Goal: Navigation & Orientation: Find specific page/section

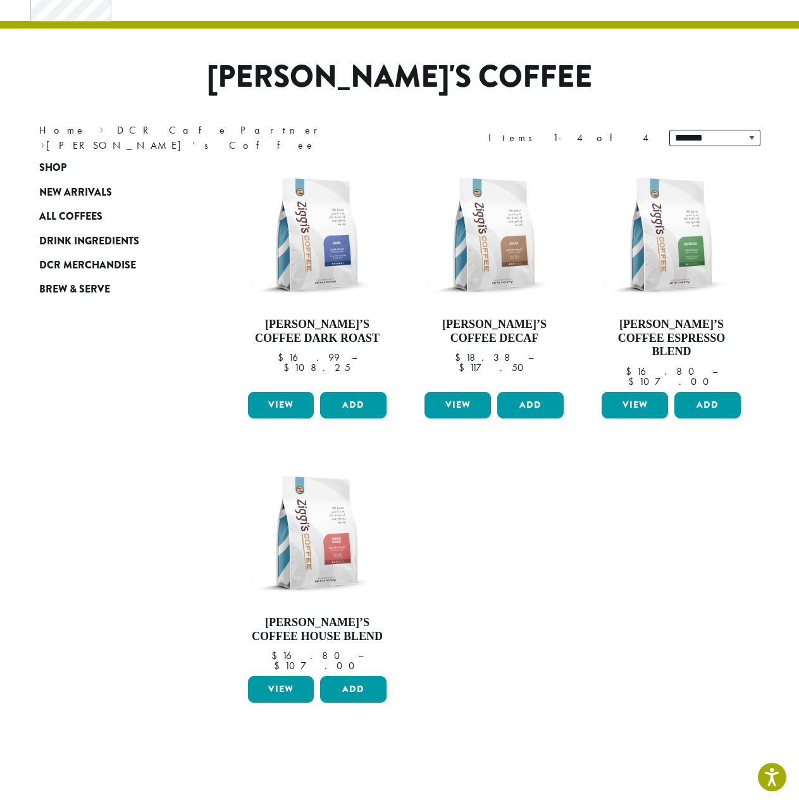
scroll to position [63, 0]
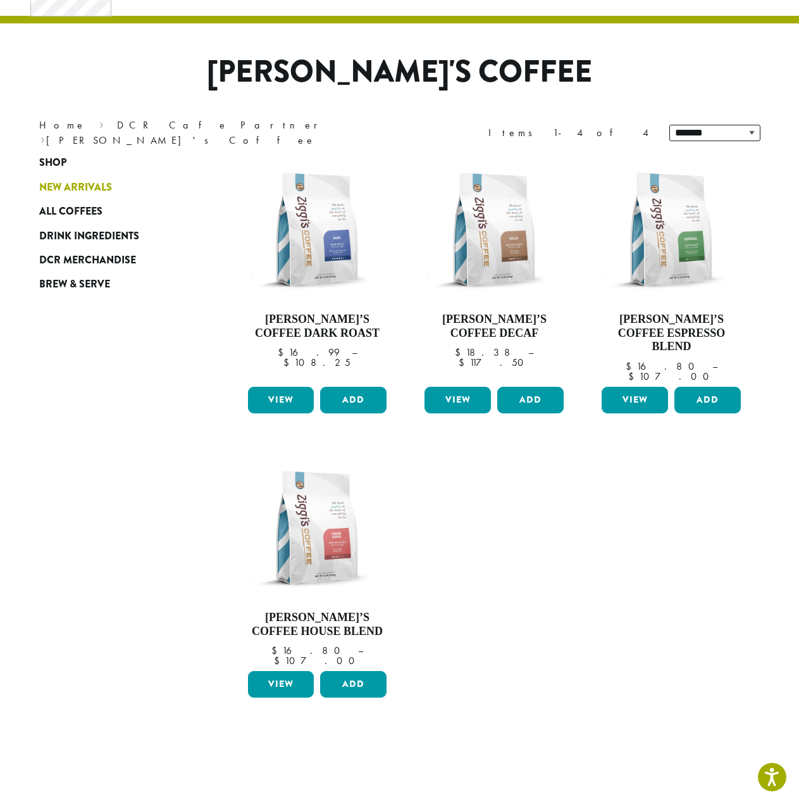
click at [66, 185] on span "New Arrivals" at bounding box center [75, 188] width 73 height 16
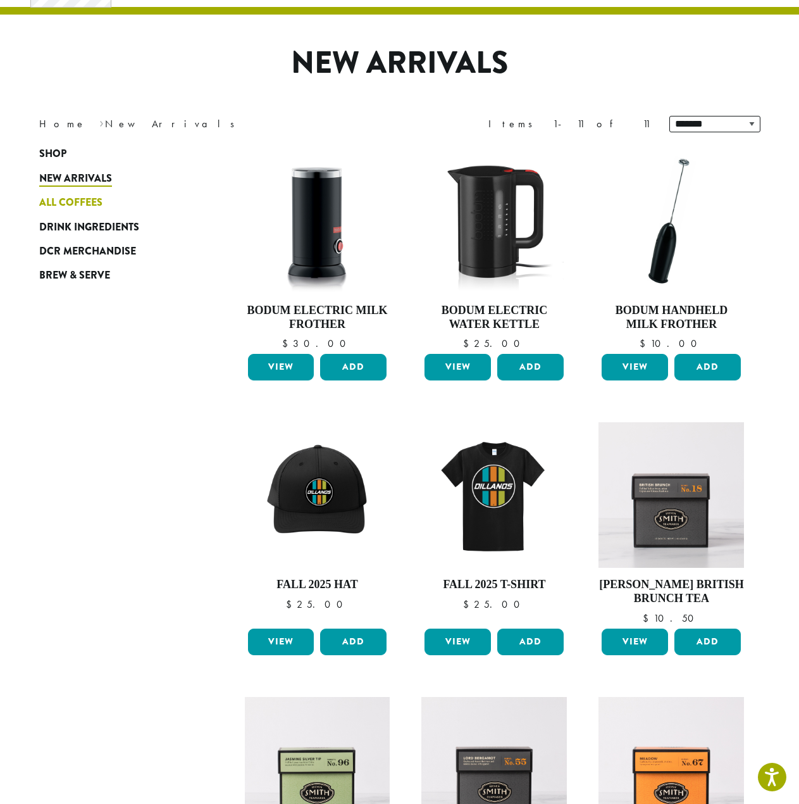
scroll to position [68, 0]
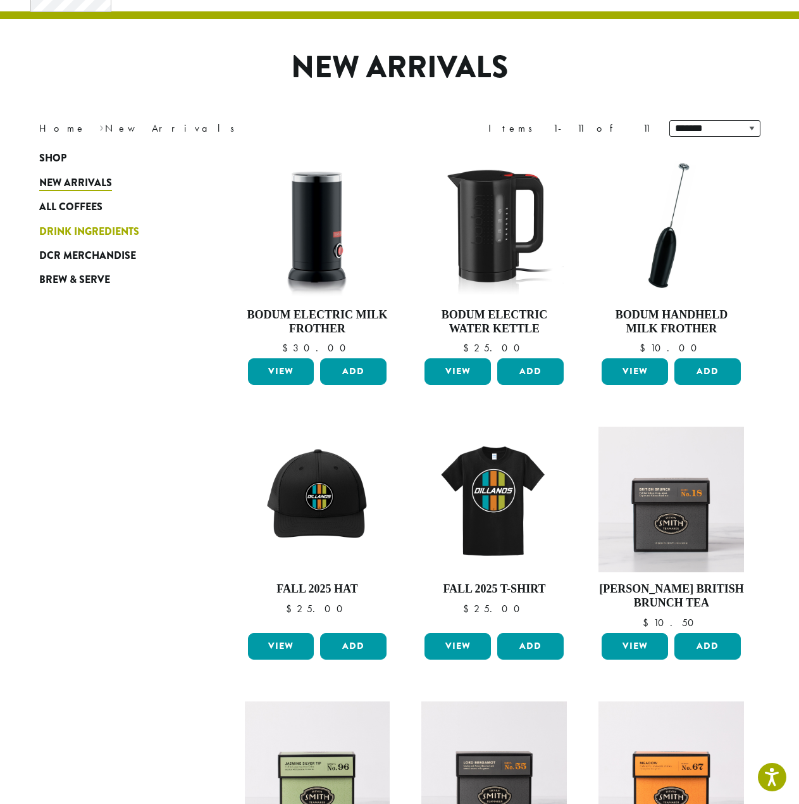
click at [101, 224] on span "Drink Ingredients" at bounding box center [89, 232] width 100 height 16
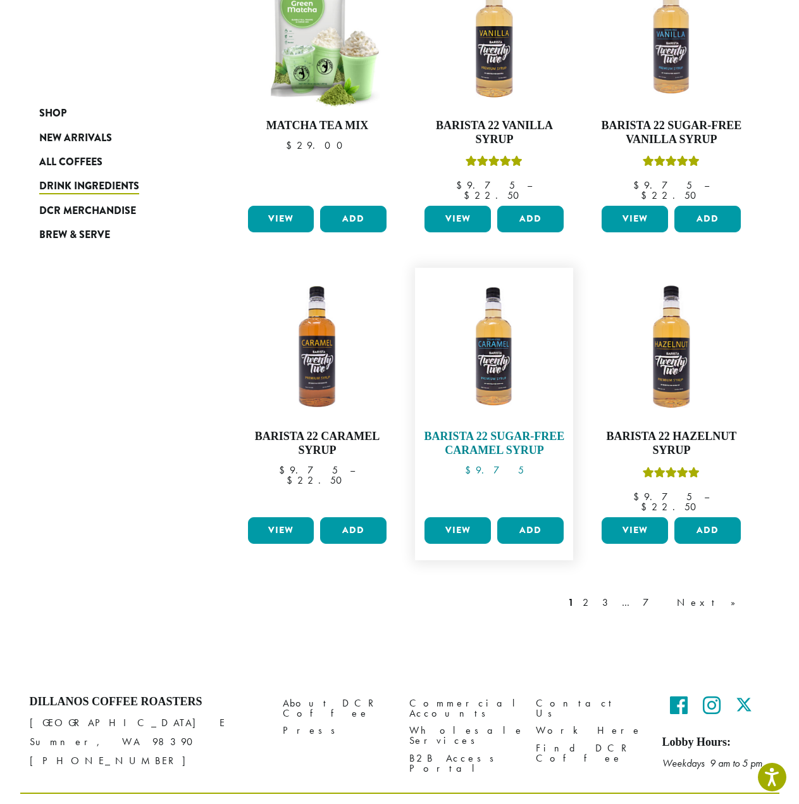
scroll to position [823, 0]
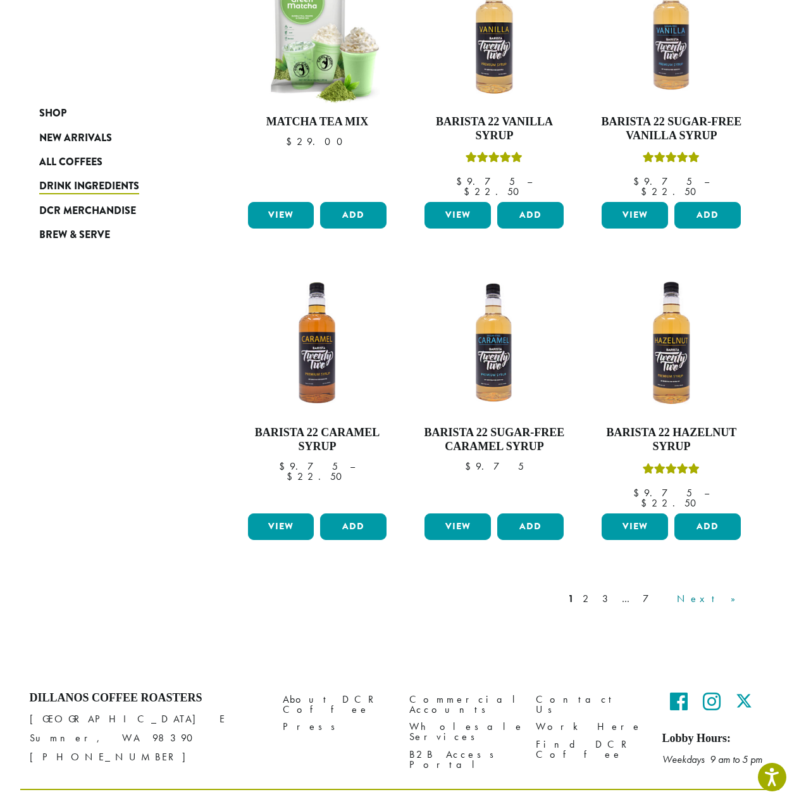
click at [740, 591] on link "Next »" at bounding box center [711, 598] width 73 height 15
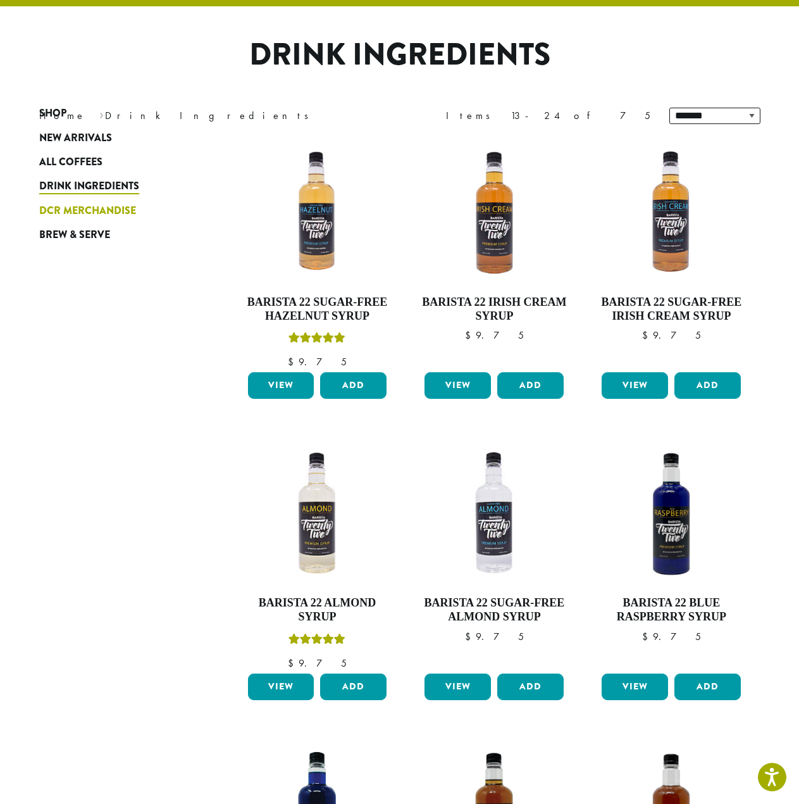
scroll to position [78, 0]
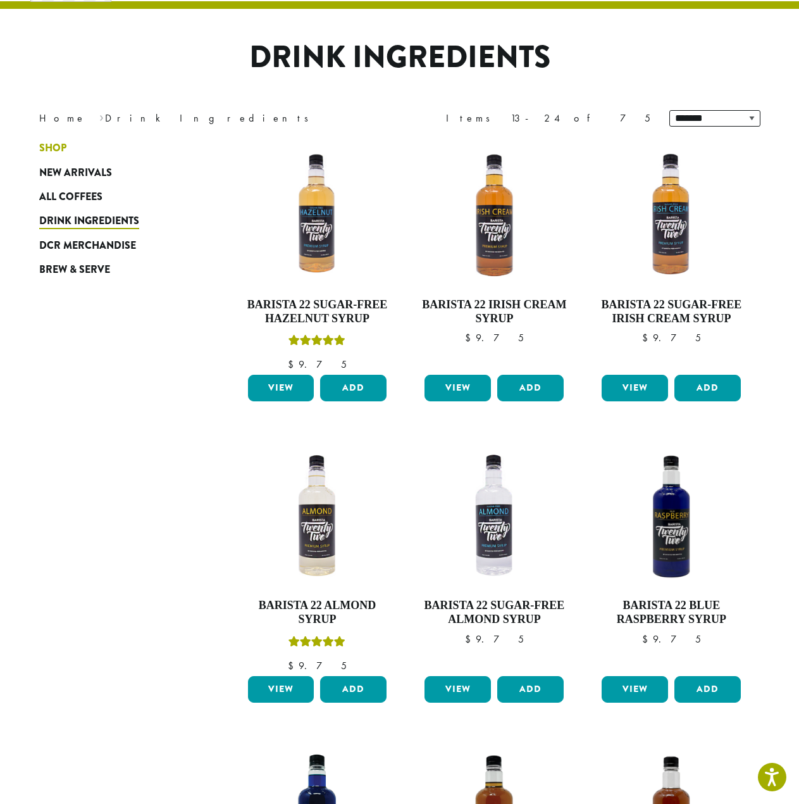
click at [66, 150] on span "Shop" at bounding box center [52, 148] width 27 height 16
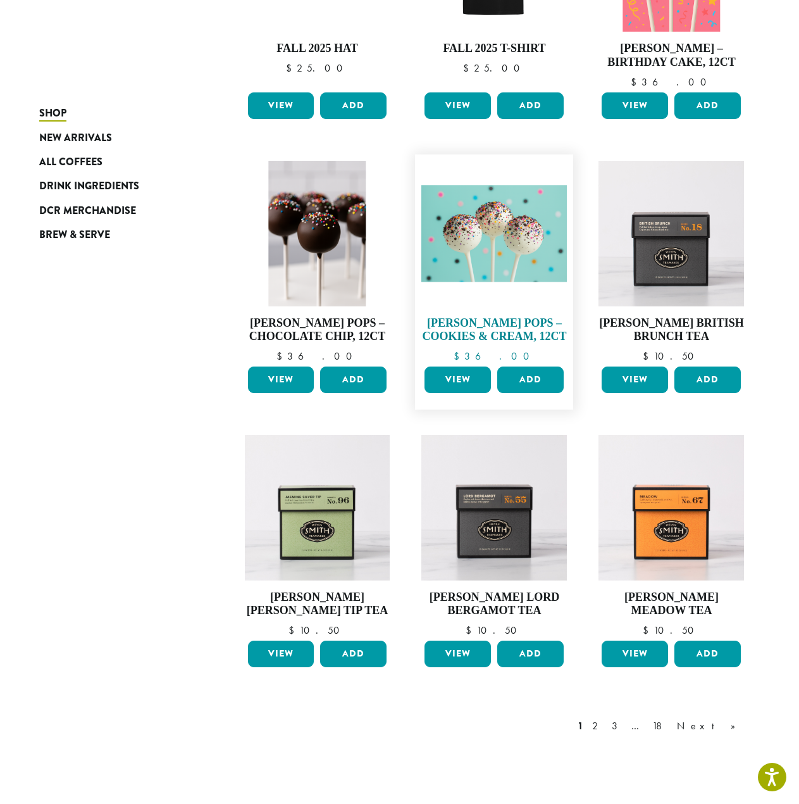
scroll to position [765, 0]
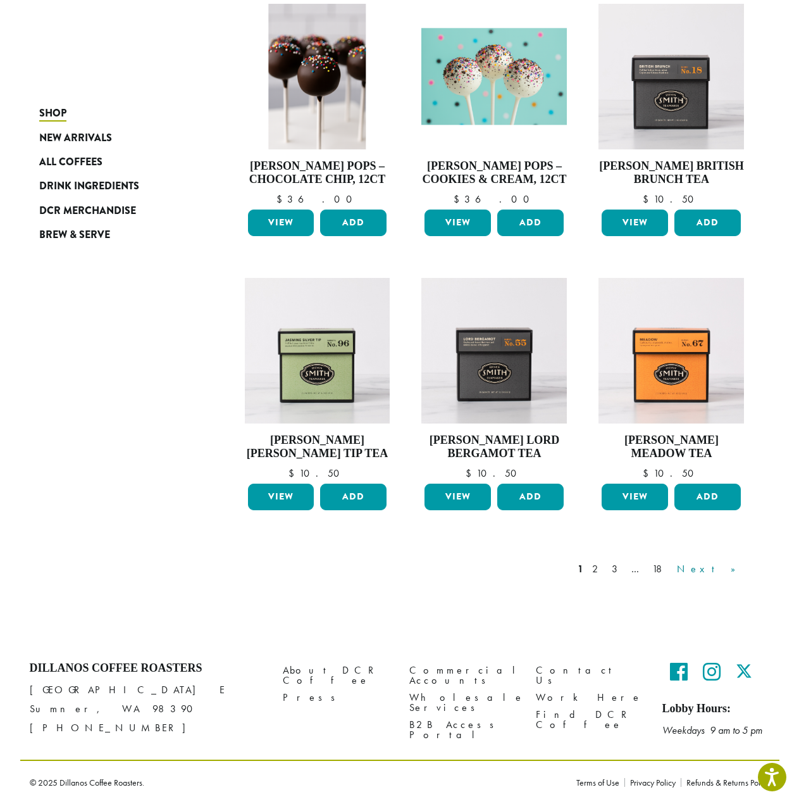
click at [730, 571] on link "Next »" at bounding box center [711, 568] width 73 height 15
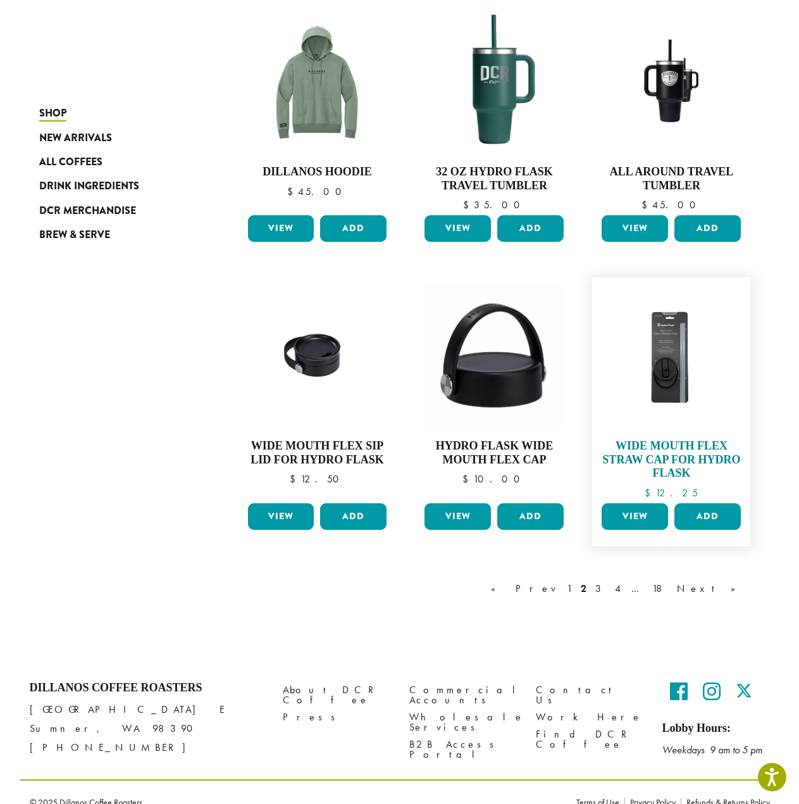
scroll to position [831, 0]
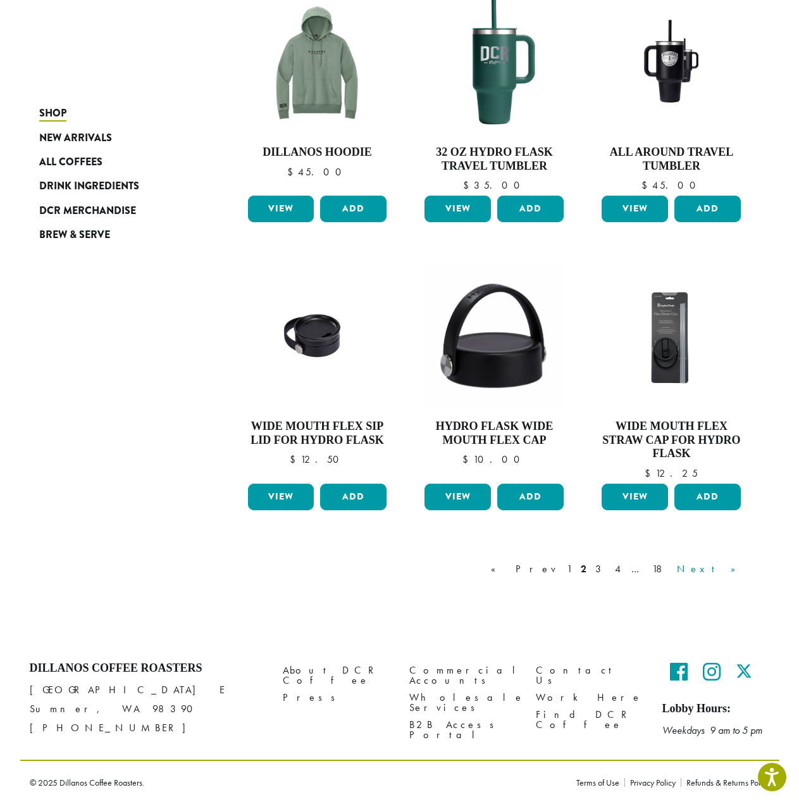
click at [724, 571] on link "Next »" at bounding box center [711, 568] width 73 height 15
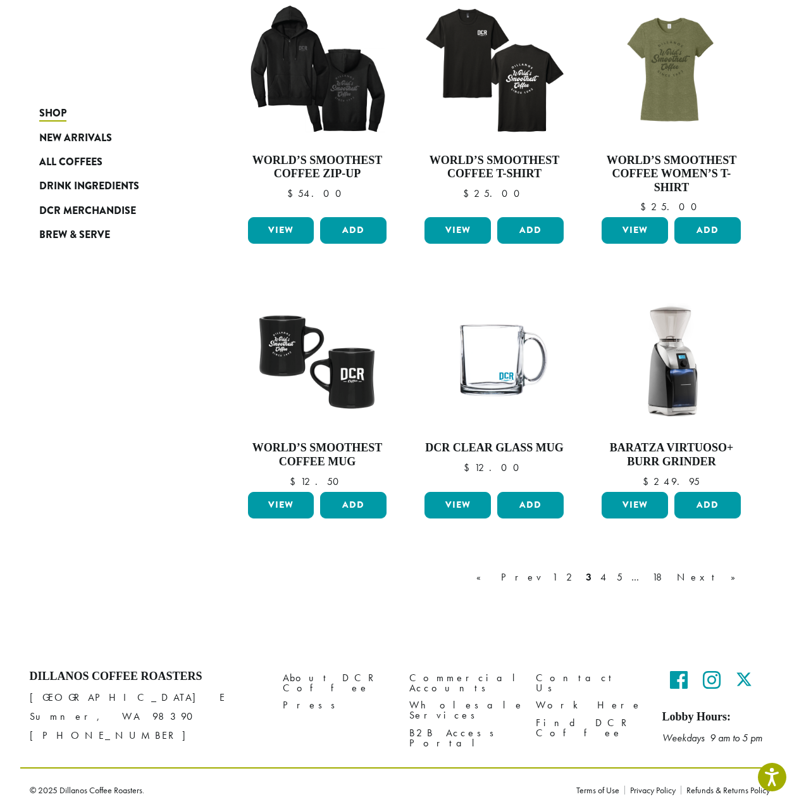
scroll to position [779, 0]
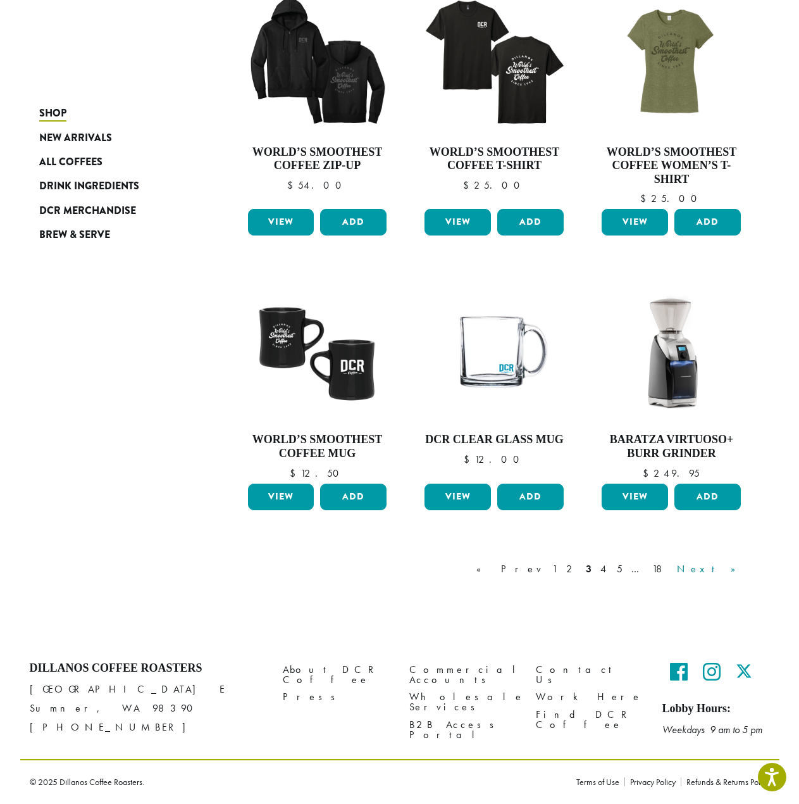
click at [733, 563] on link "Next »" at bounding box center [711, 568] width 73 height 15
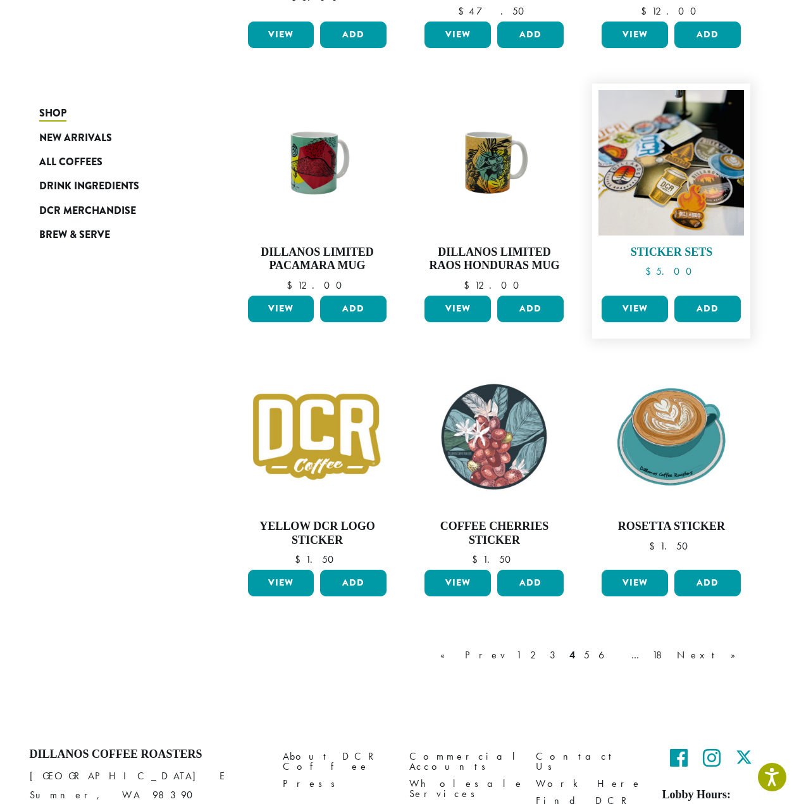
scroll to position [792, 0]
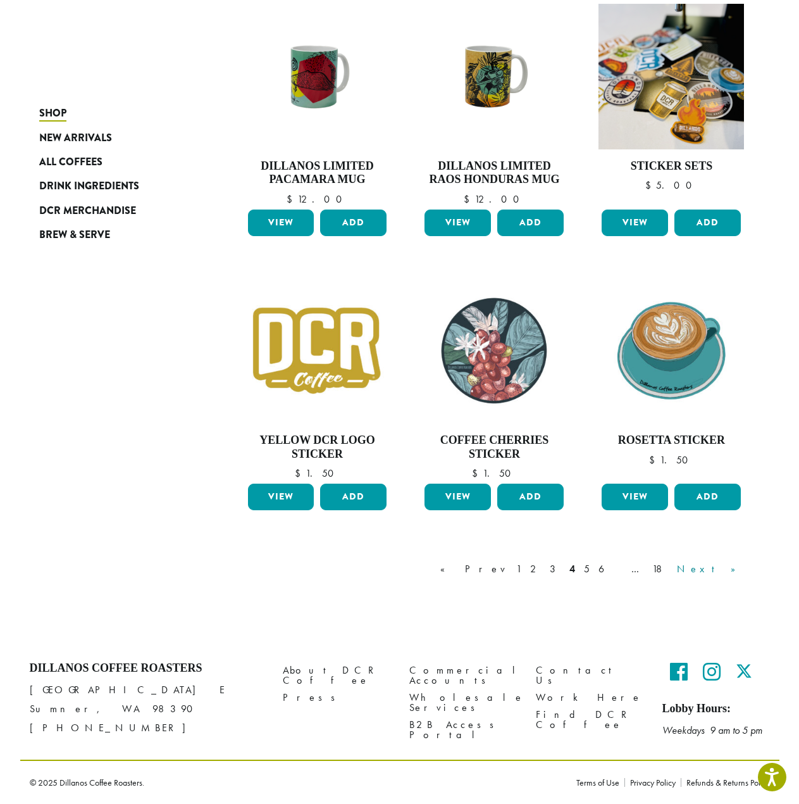
click at [727, 569] on link "Next »" at bounding box center [711, 568] width 73 height 15
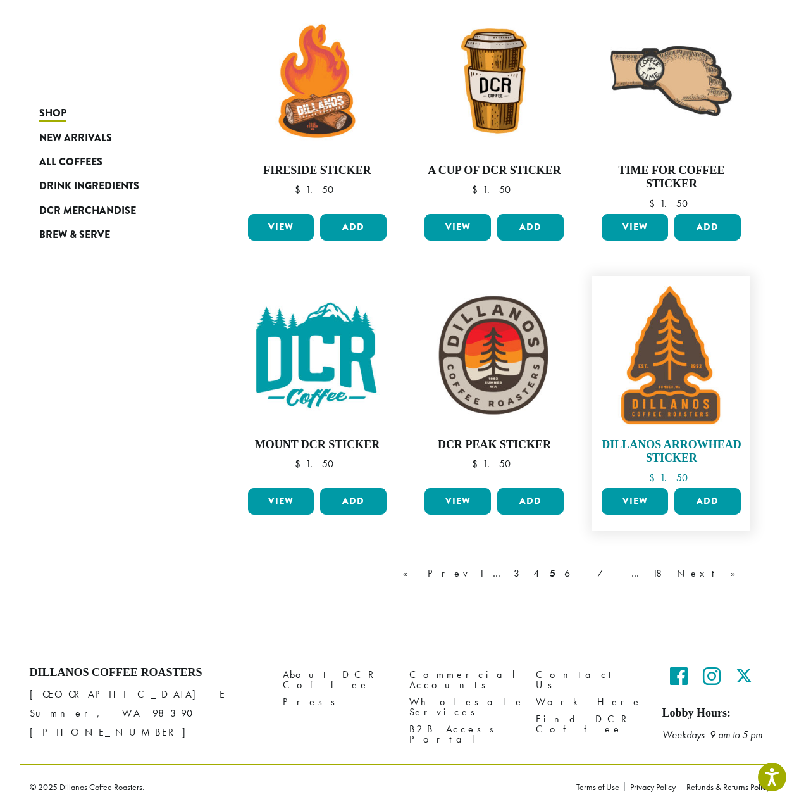
scroll to position [765, 0]
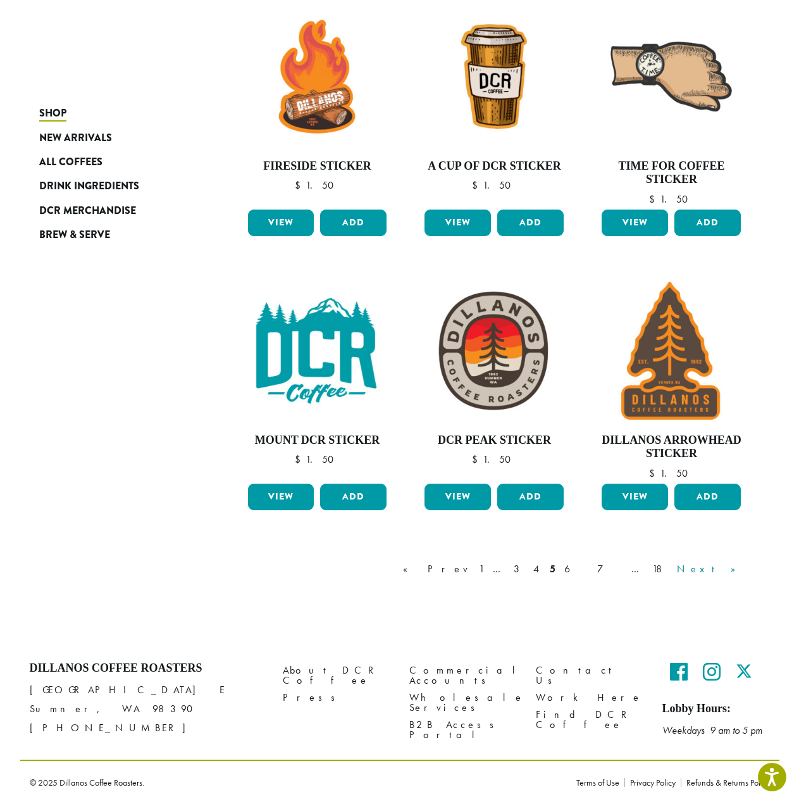
click at [728, 568] on link "Next »" at bounding box center [711, 568] width 73 height 15
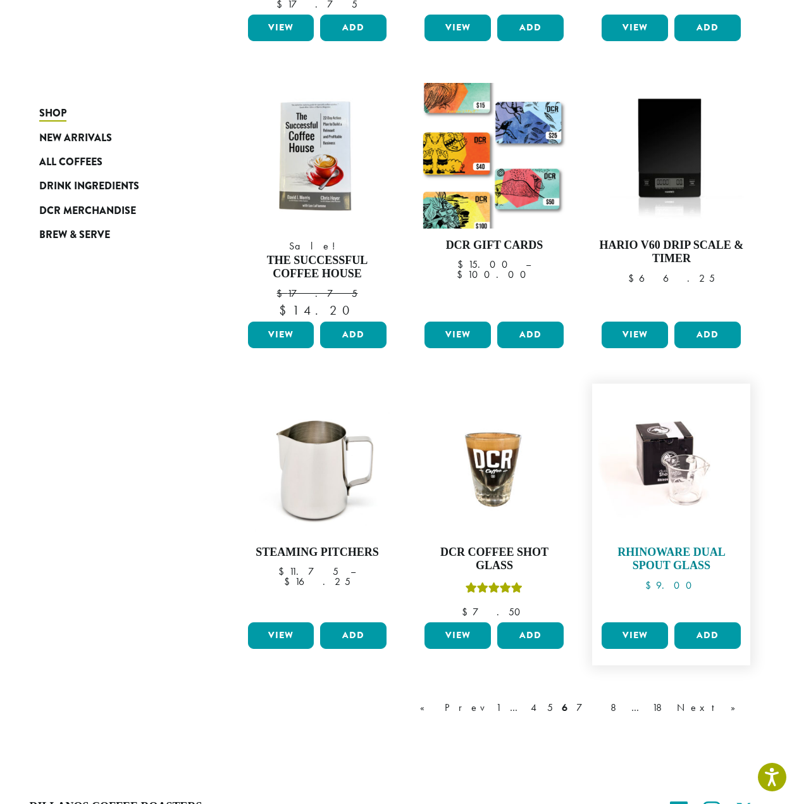
scroll to position [825, 0]
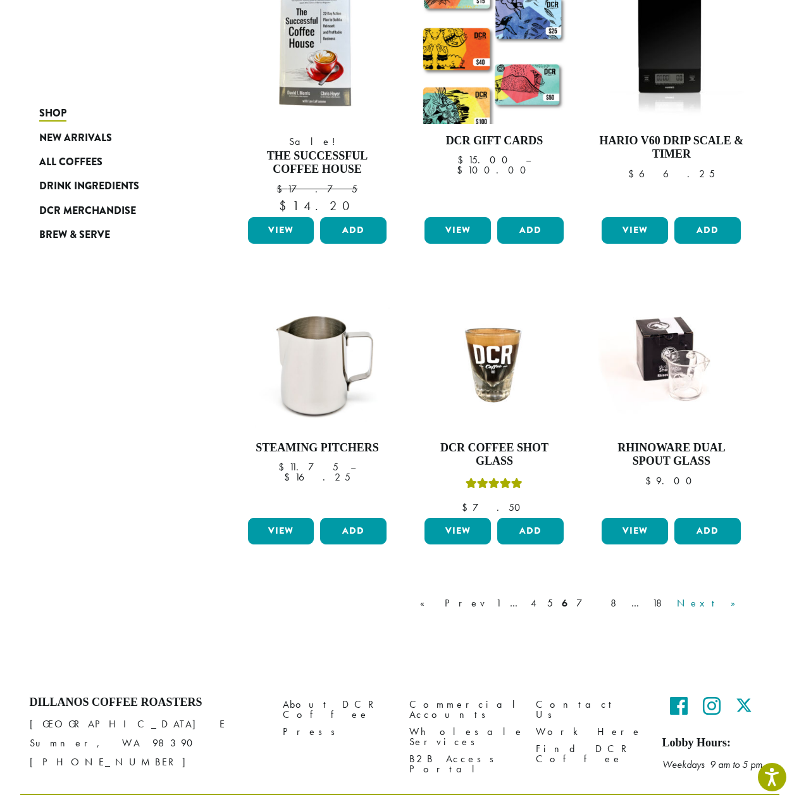
click at [738, 596] on link "Next »" at bounding box center [711, 603] width 73 height 15
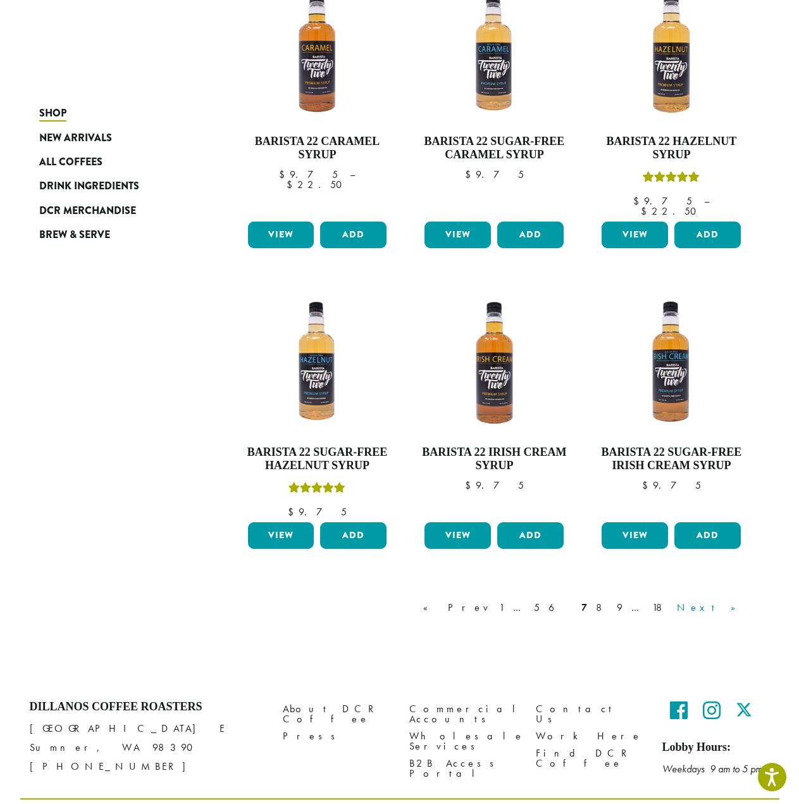
scroll to position [845, 0]
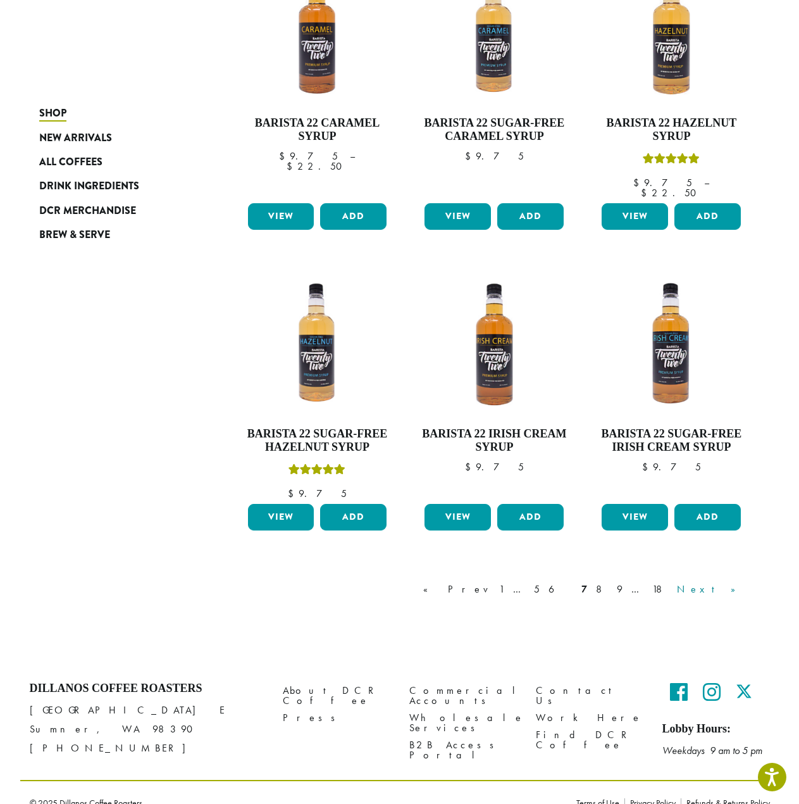
click at [724, 582] on link "Next »" at bounding box center [711, 589] width 73 height 15
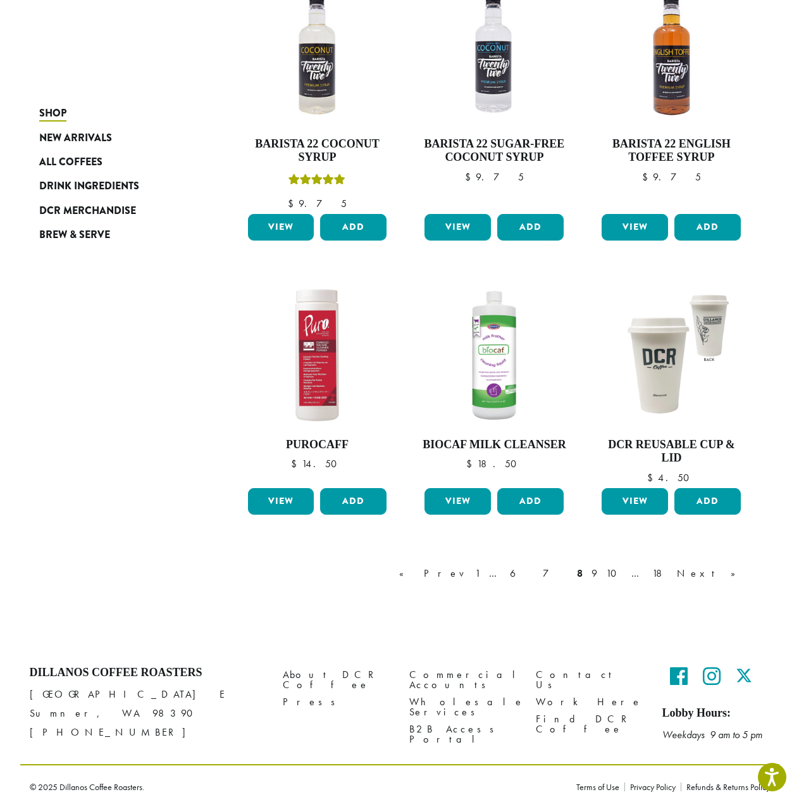
scroll to position [818, 0]
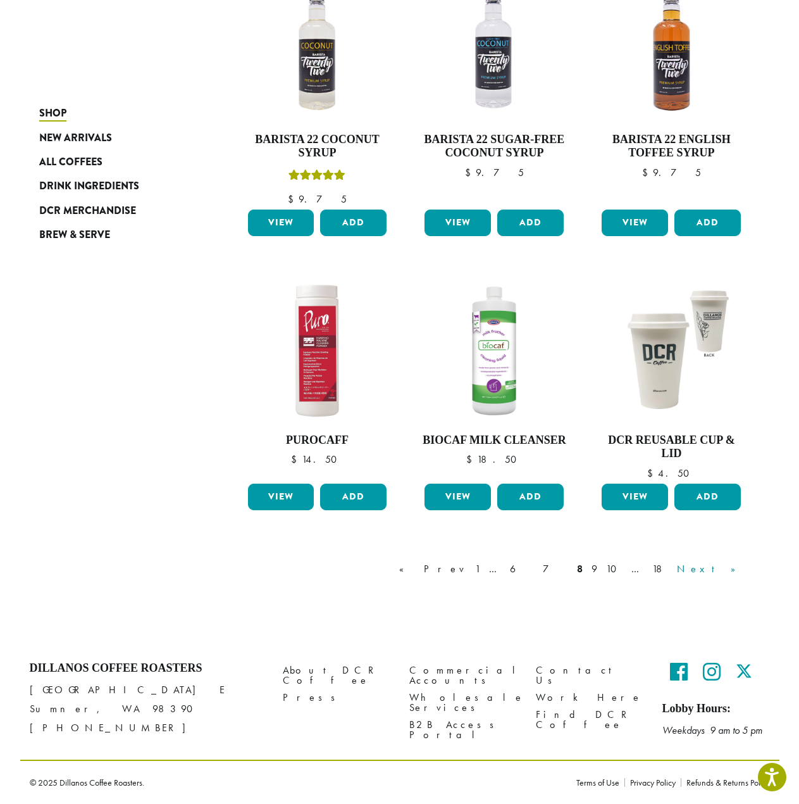
click at [730, 568] on link "Next »" at bounding box center [711, 568] width 73 height 15
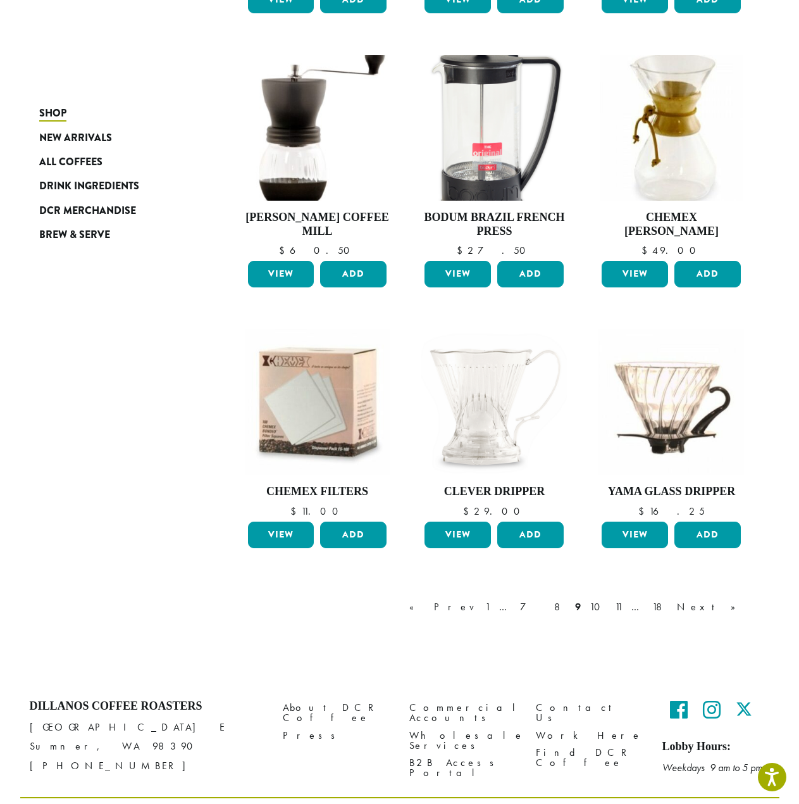
scroll to position [797, 0]
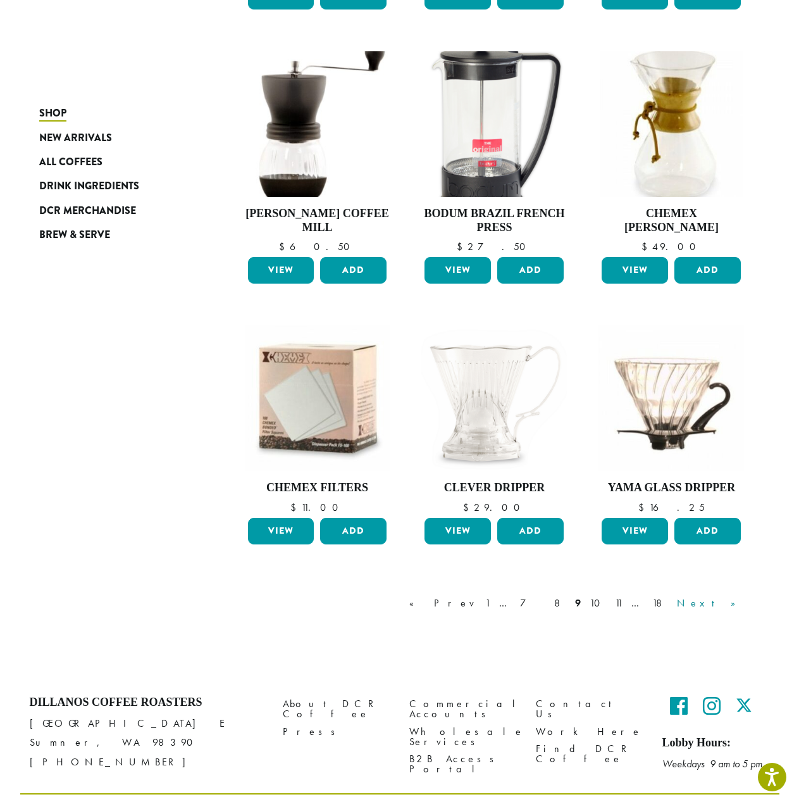
click at [744, 596] on link "Next »" at bounding box center [711, 603] width 73 height 15
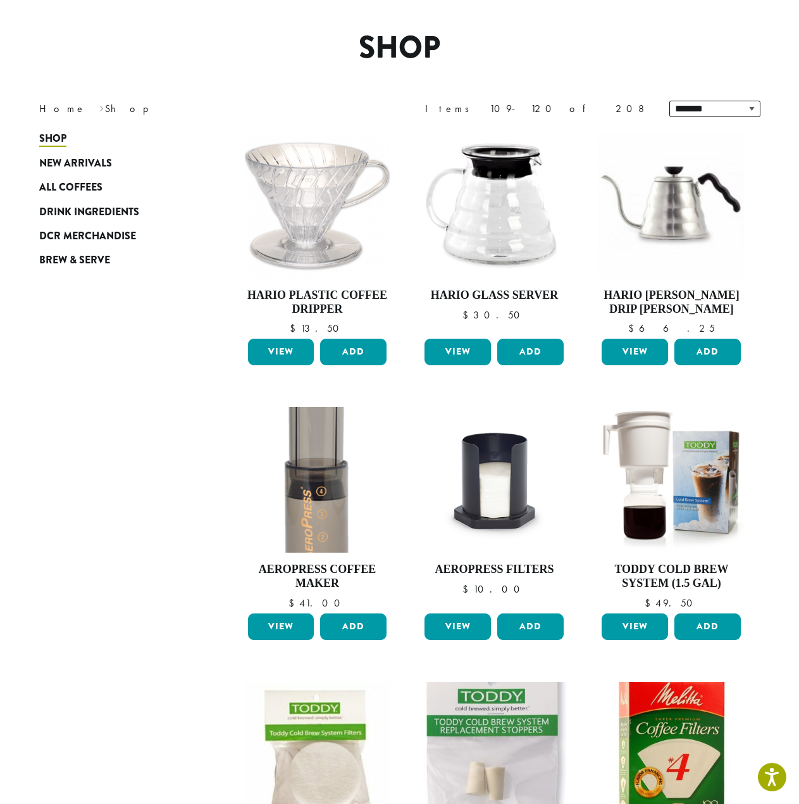
scroll to position [78, 0]
